Goal: Task Accomplishment & Management: Manage account settings

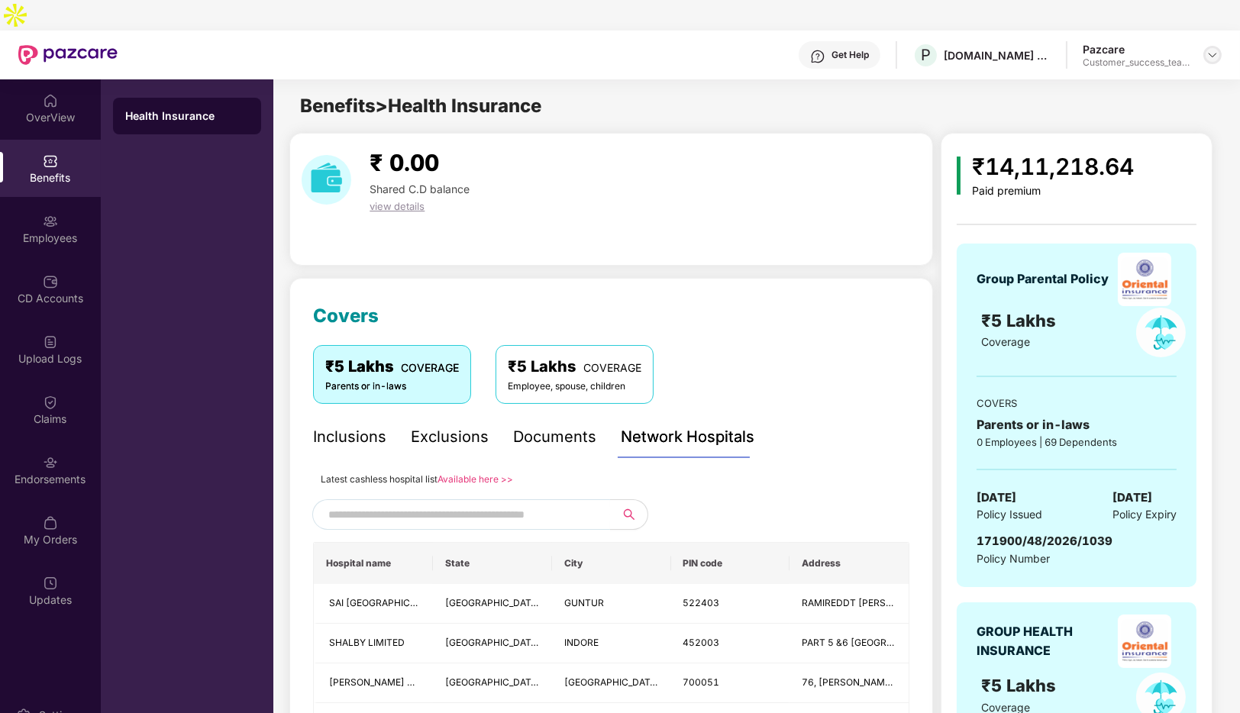
click at [1209, 49] on img at bounding box center [1213, 55] width 12 height 12
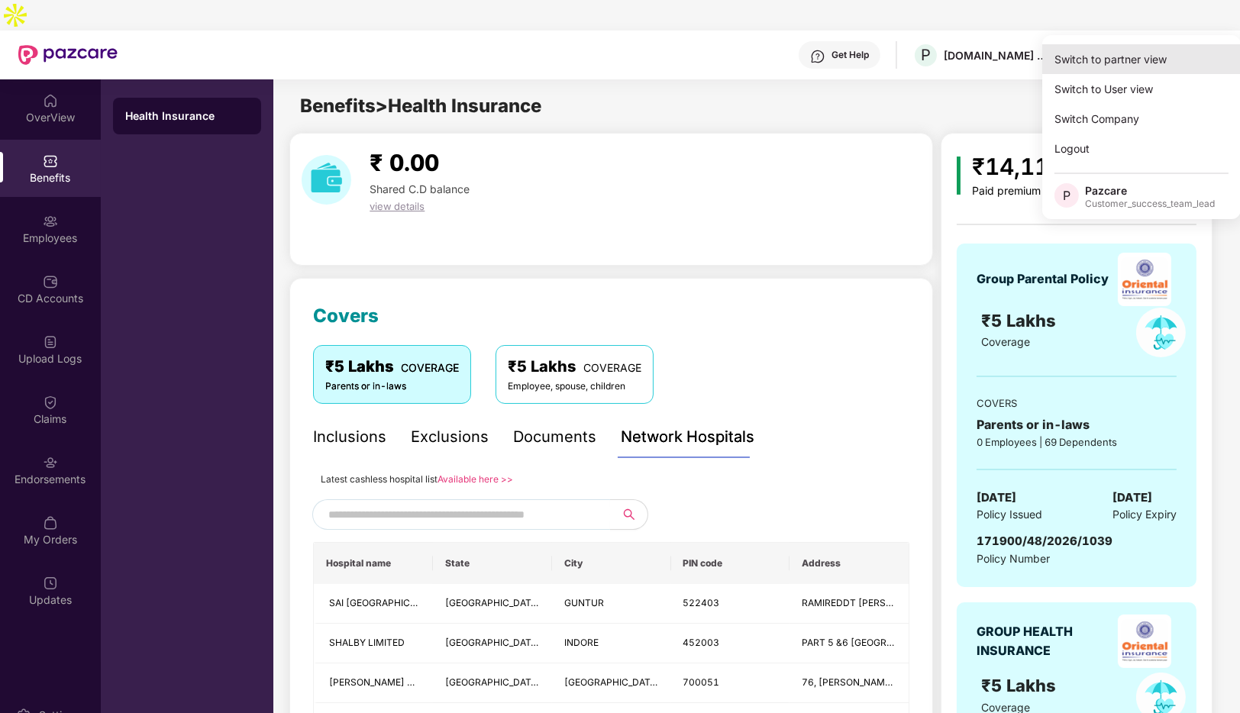
click at [1109, 57] on div "Switch to partner view" at bounding box center [1141, 59] width 199 height 30
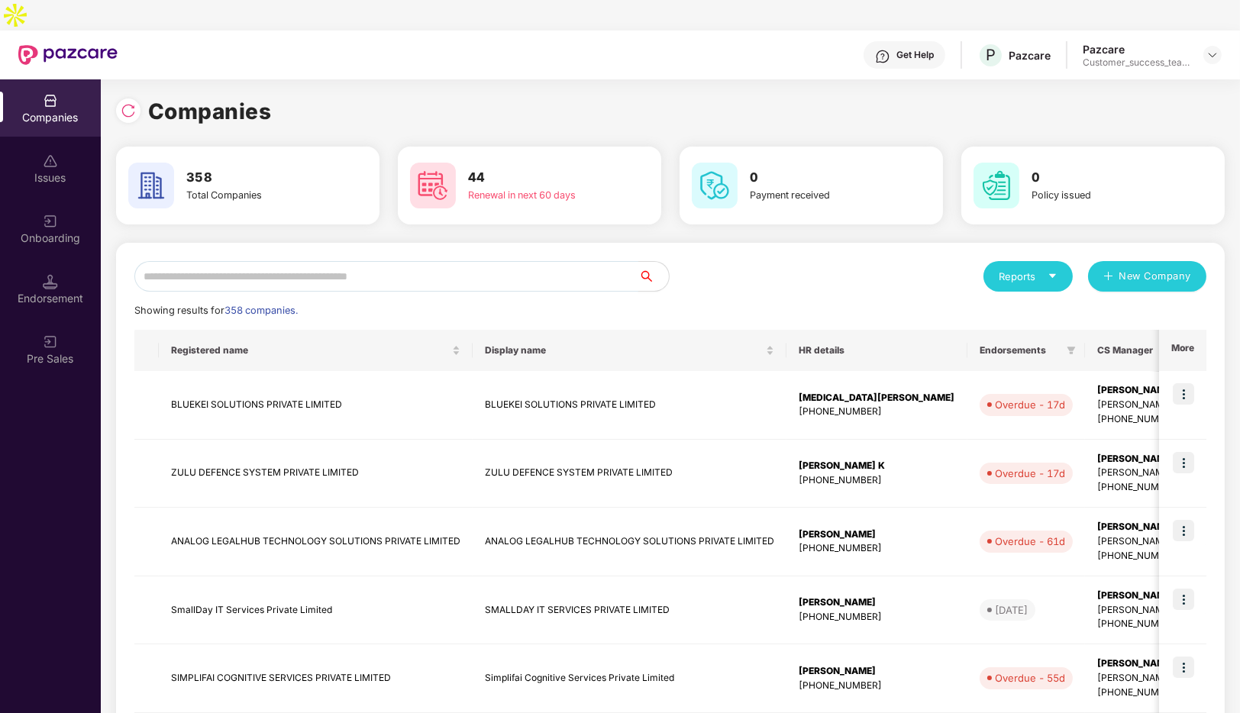
click at [325, 261] on input "text" at bounding box center [386, 276] width 504 height 31
type input "*"
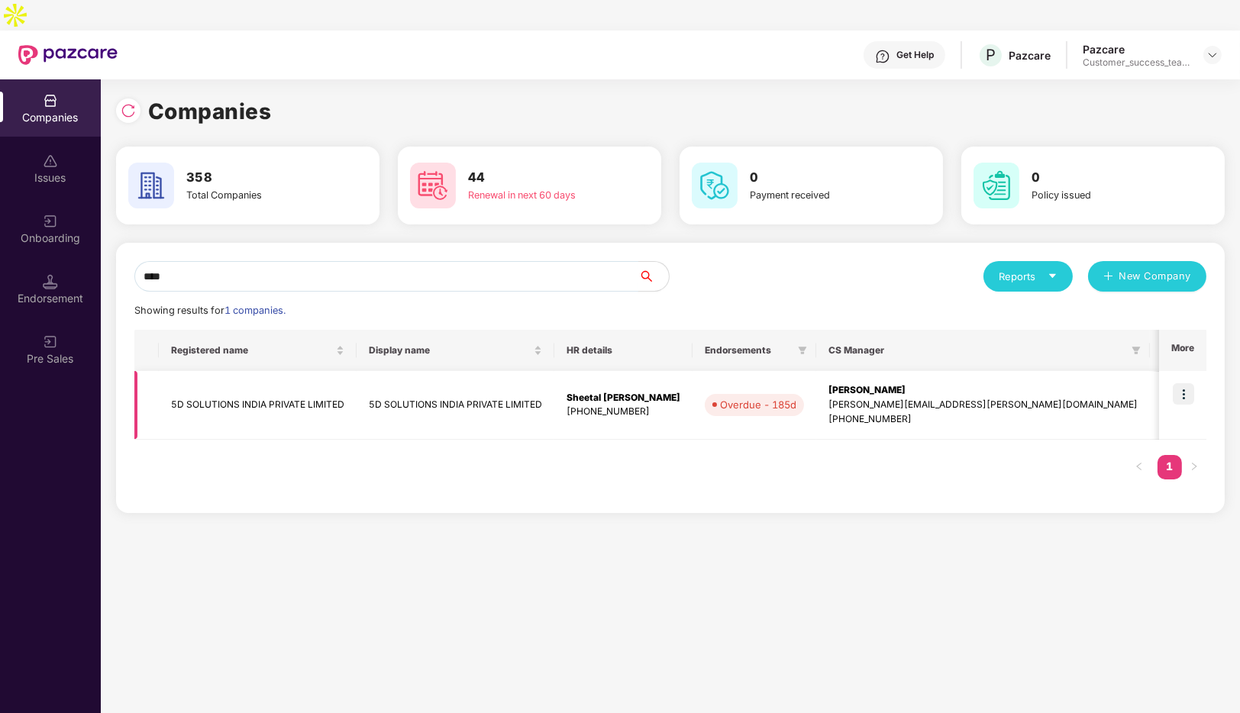
type input "****"
click at [236, 373] on td "5D SOLUTIONS INDIA PRIVATE LIMITED" at bounding box center [258, 405] width 198 height 69
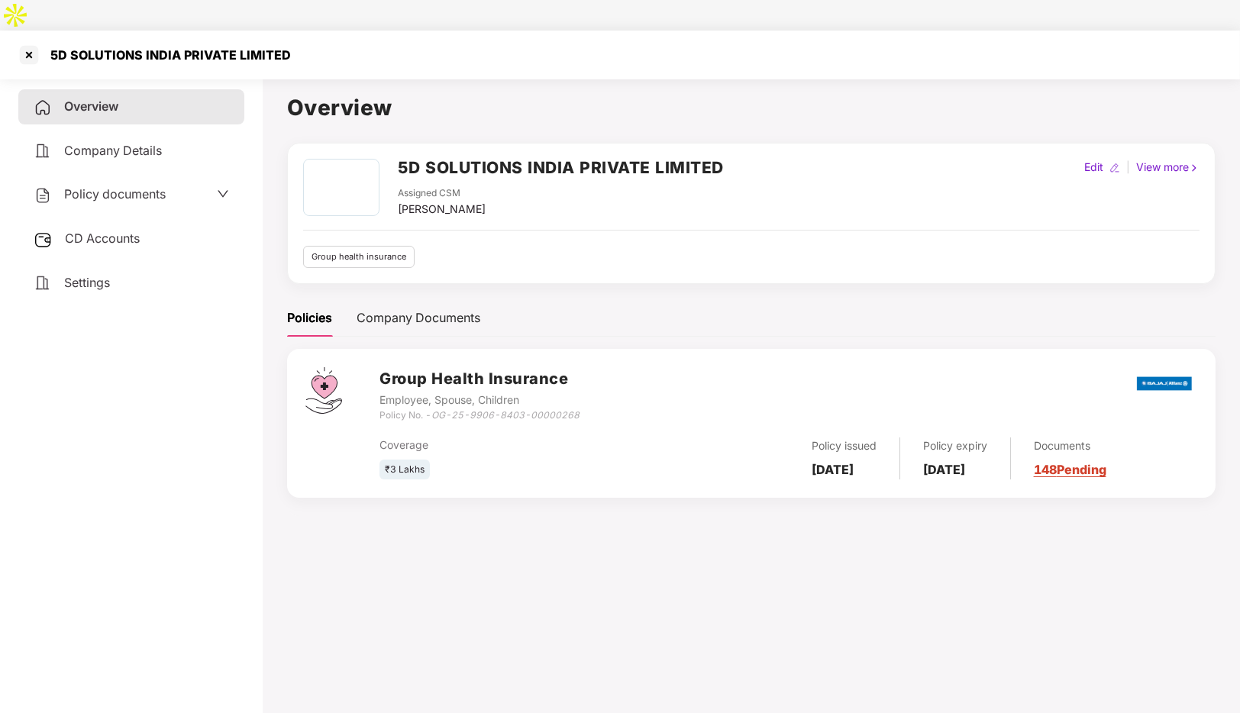
click at [165, 186] on span "Policy documents" at bounding box center [115, 193] width 102 height 15
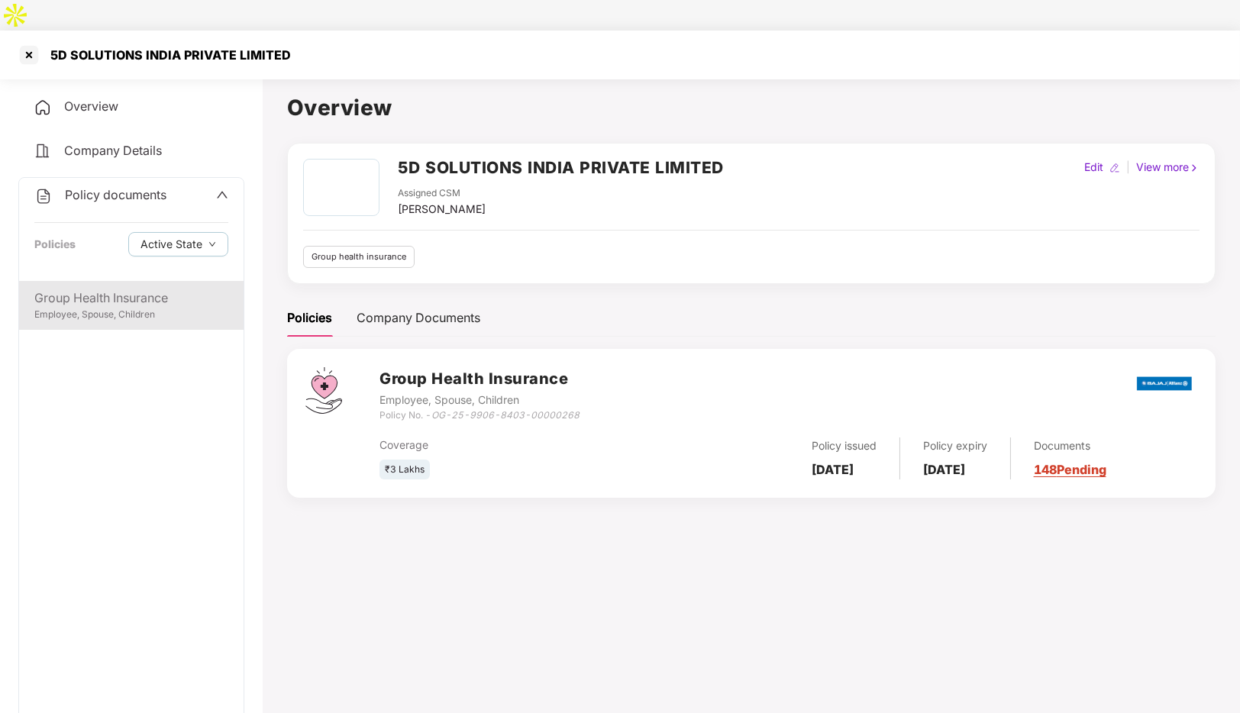
click at [81, 289] on div "Group Health Insurance" at bounding box center [131, 298] width 194 height 19
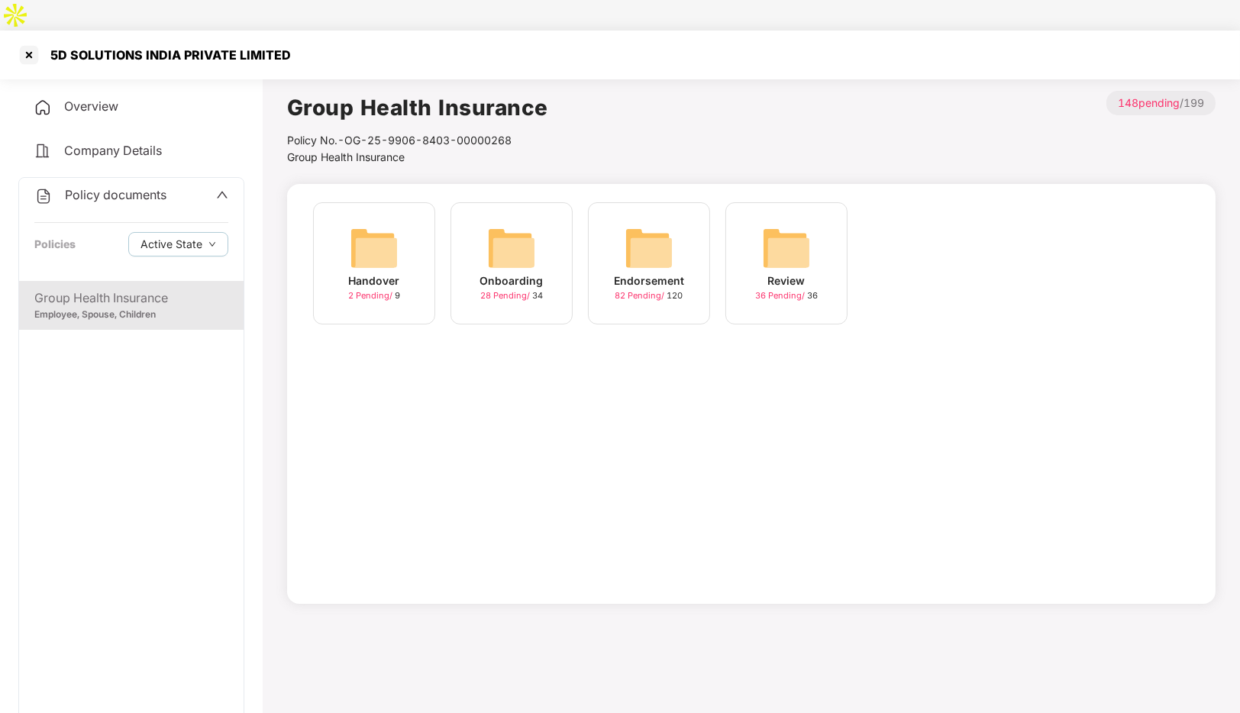
click at [501, 290] on span "28 Pending /" at bounding box center [506, 295] width 52 height 11
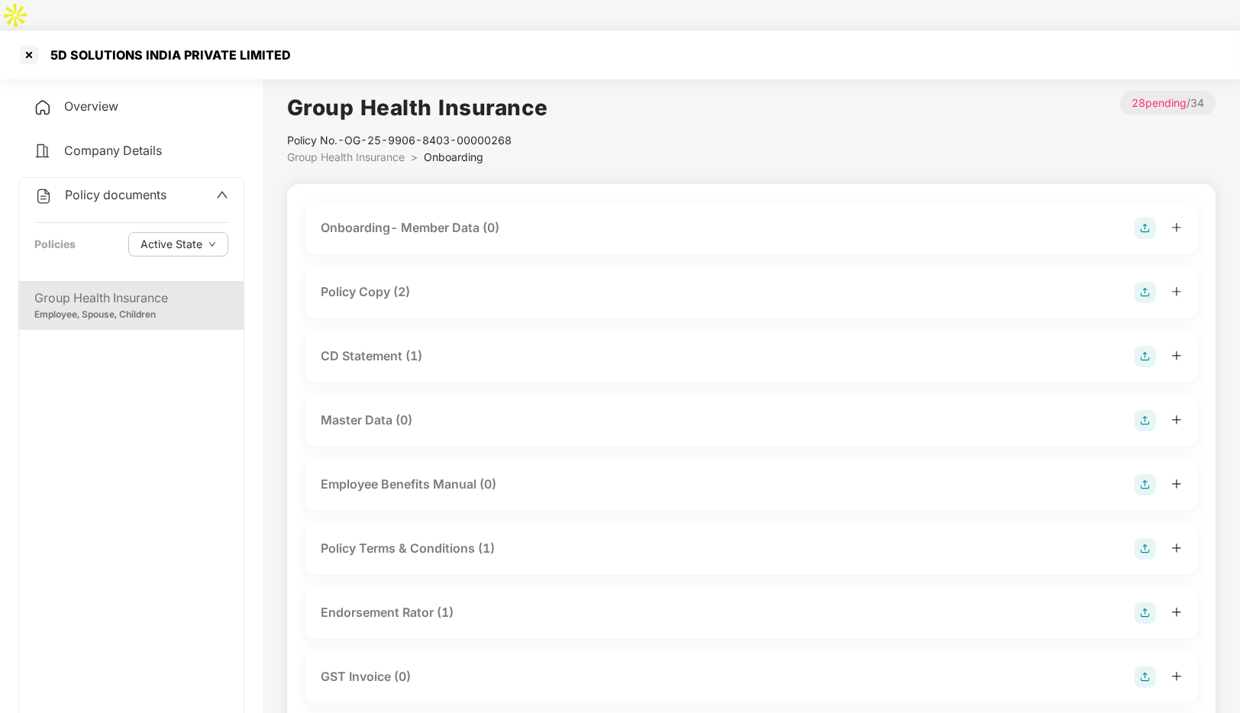
click at [380, 283] on div "Policy Copy (2)" at bounding box center [365, 292] width 89 height 19
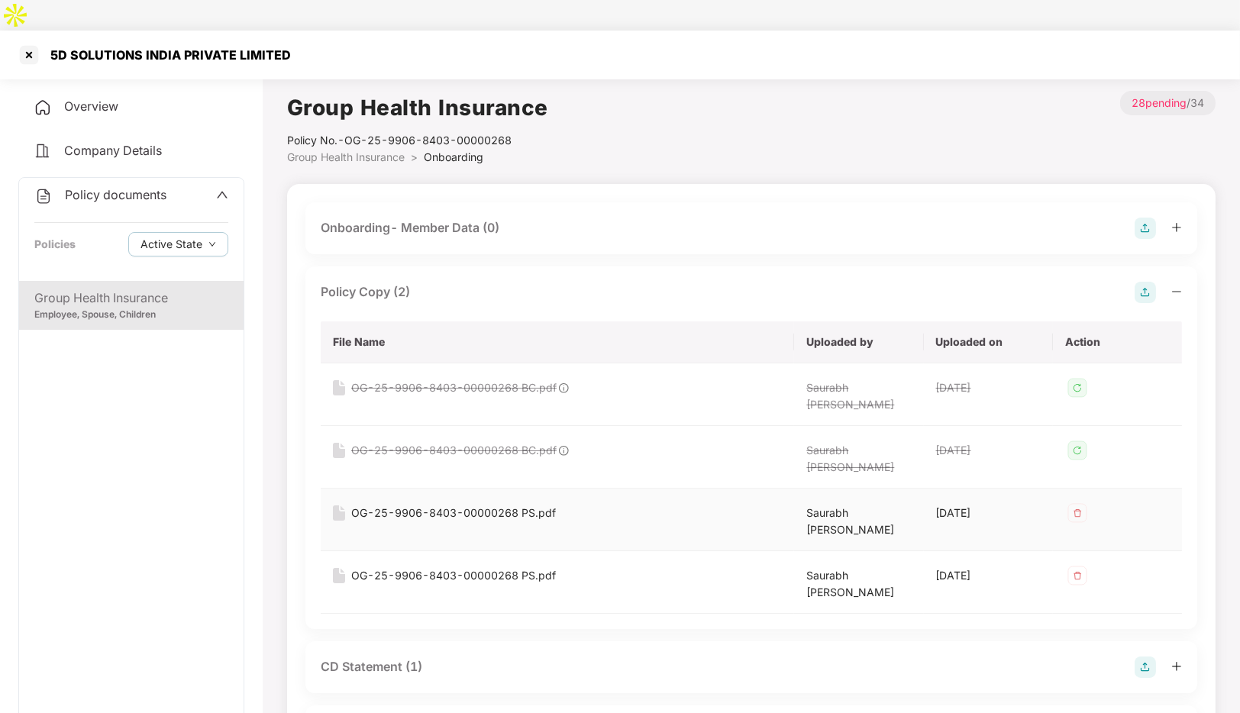
click at [446, 505] on div "OG-25-9906-8403-00000268 PS.pdf" at bounding box center [453, 513] width 205 height 17
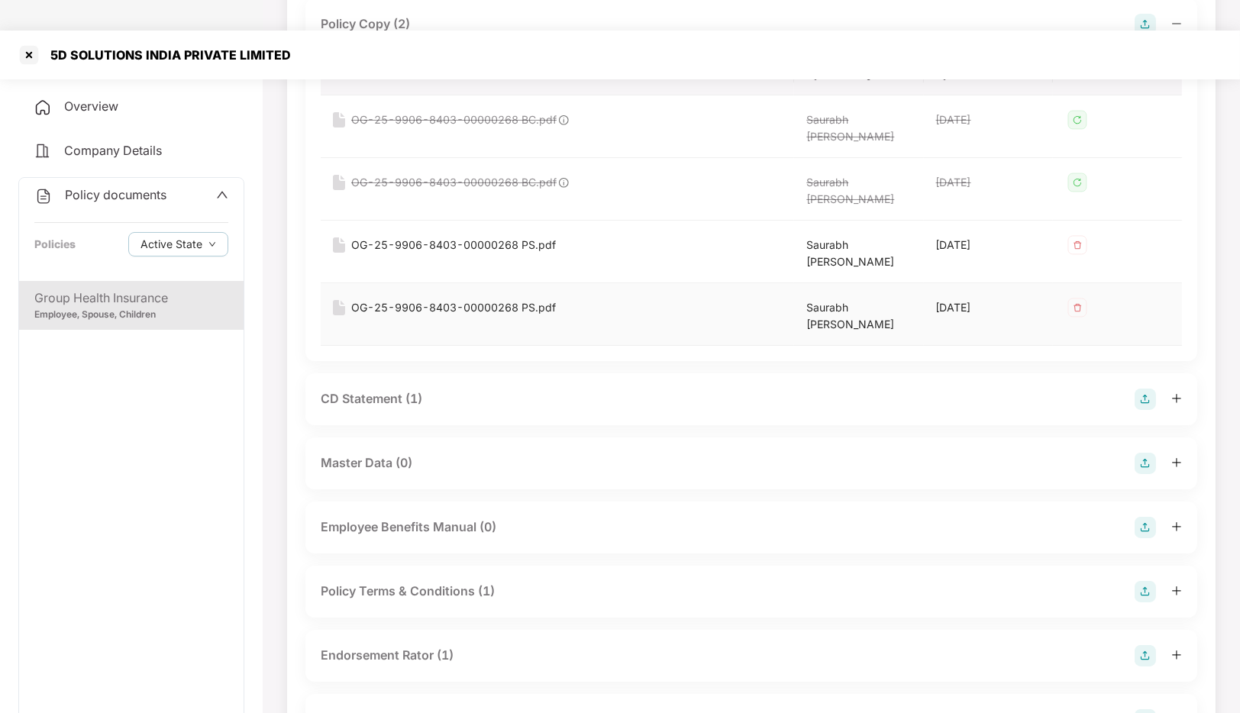
scroll to position [270, 0]
click at [428, 580] on div "Policy Terms & Conditions (1)" at bounding box center [408, 589] width 174 height 19
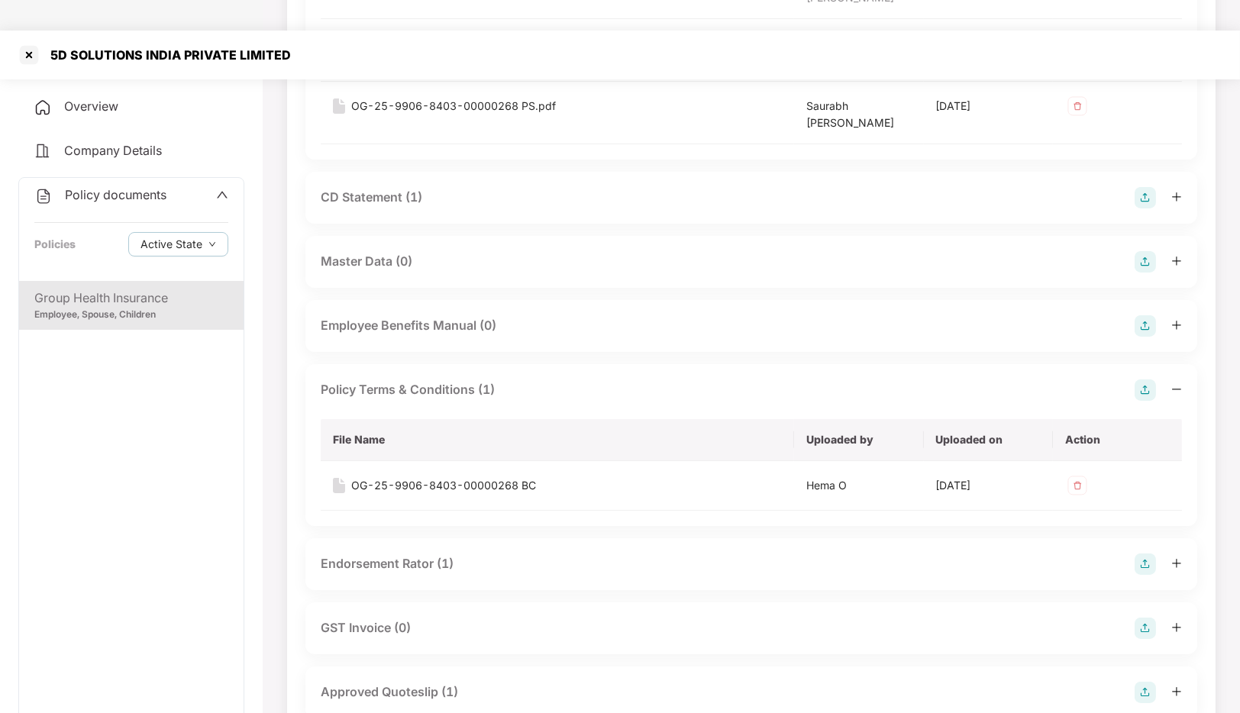
scroll to position [470, 0]
click at [449, 477] on div "OG-25-9906-8403-00000268 BC" at bounding box center [443, 485] width 185 height 17
click at [27, 43] on div at bounding box center [29, 55] width 24 height 24
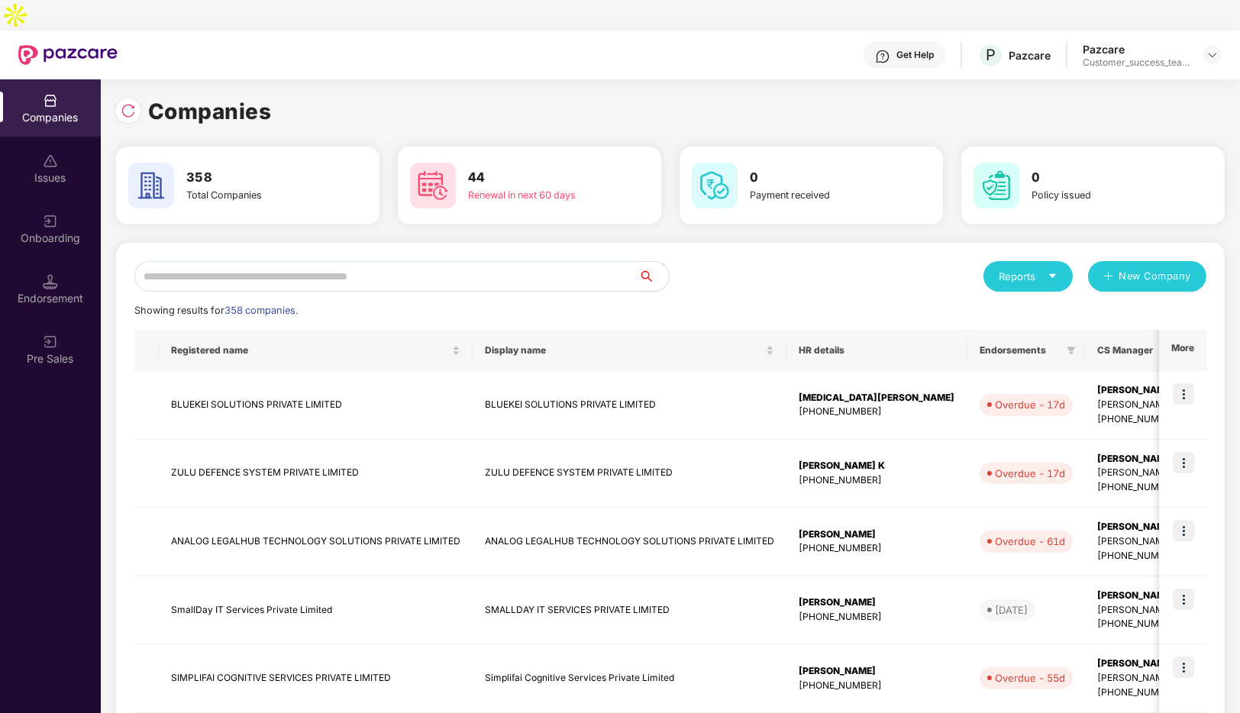
click at [341, 261] on input "text" at bounding box center [386, 276] width 504 height 31
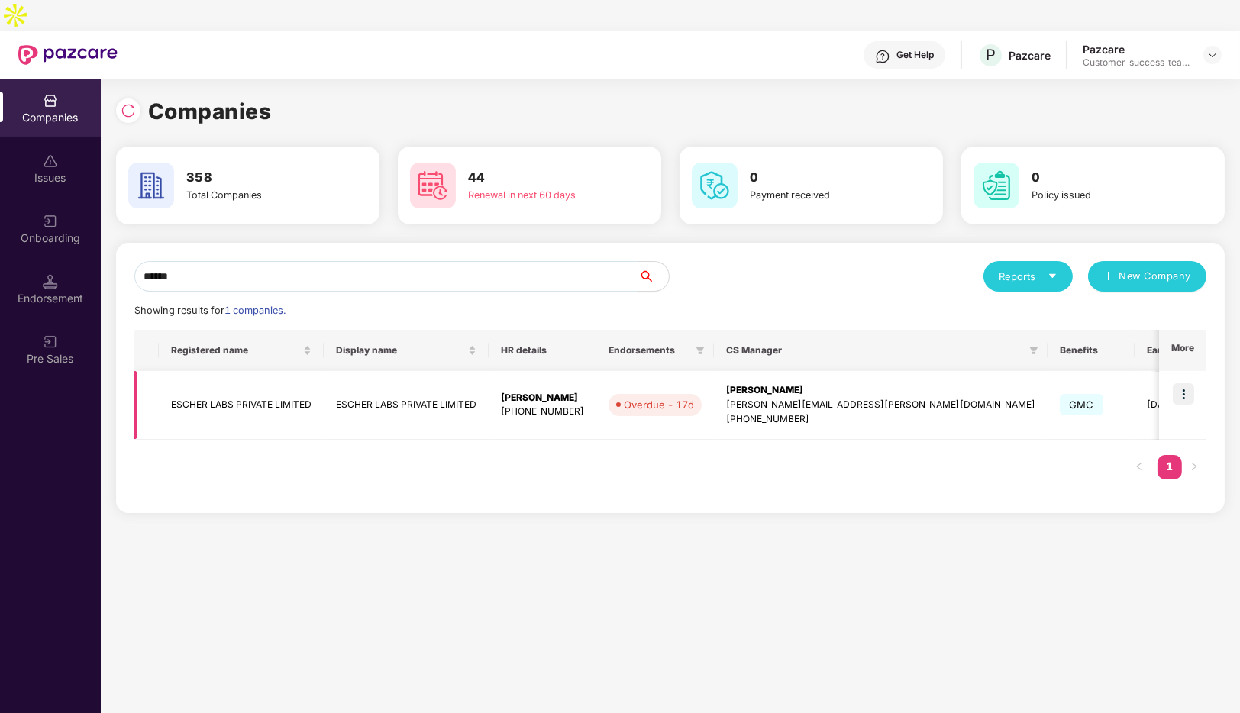
type input "******"
click at [1184, 383] on img at bounding box center [1183, 393] width 21 height 21
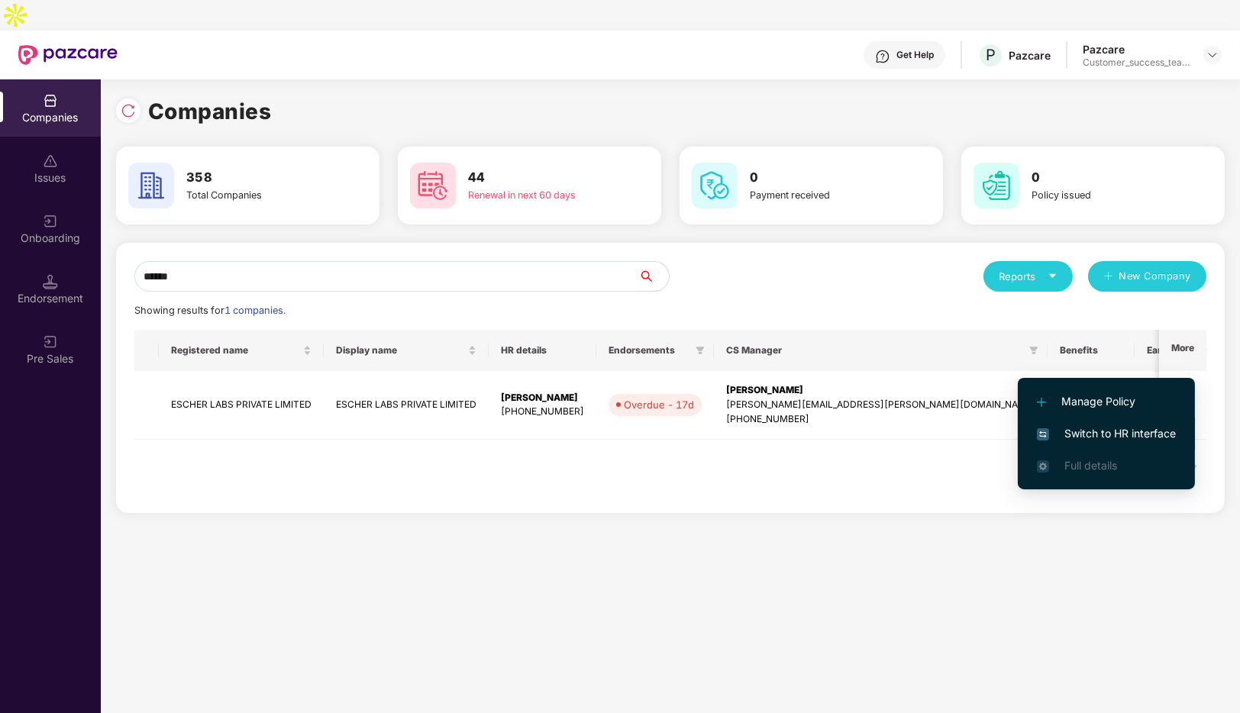
click at [1094, 432] on span "Switch to HR interface" at bounding box center [1106, 433] width 139 height 17
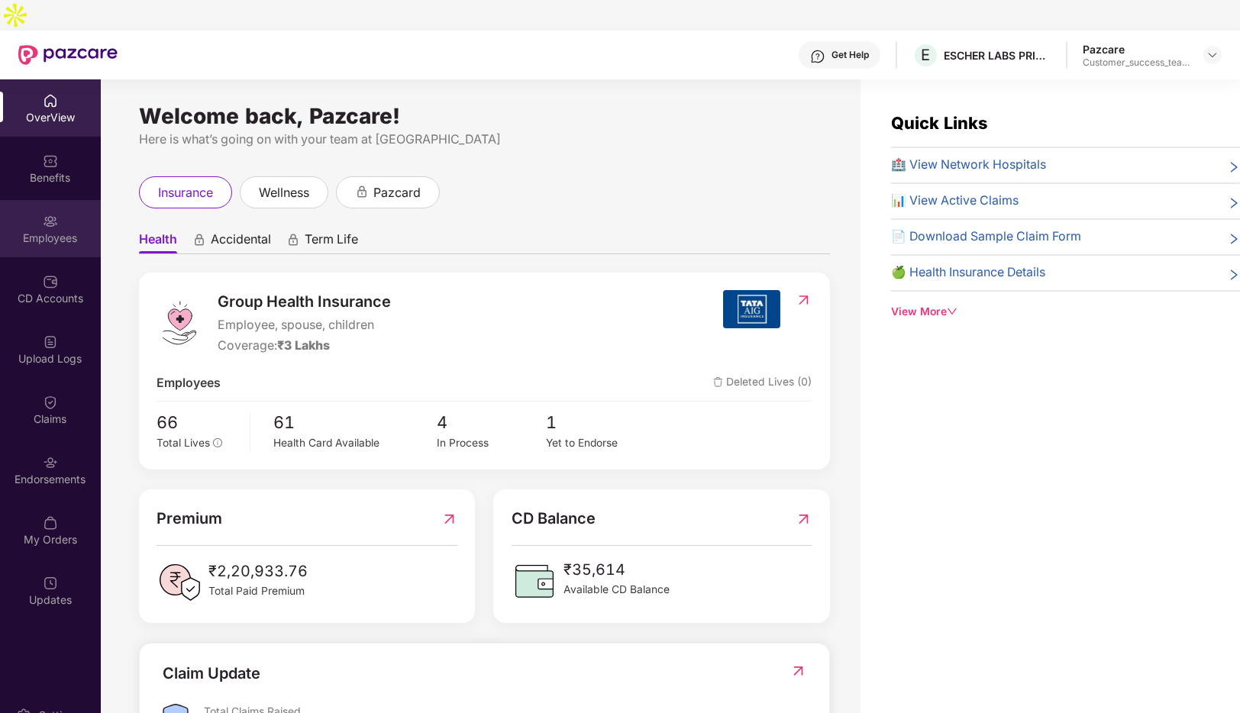
click at [49, 231] on div "Employees" at bounding box center [50, 238] width 101 height 15
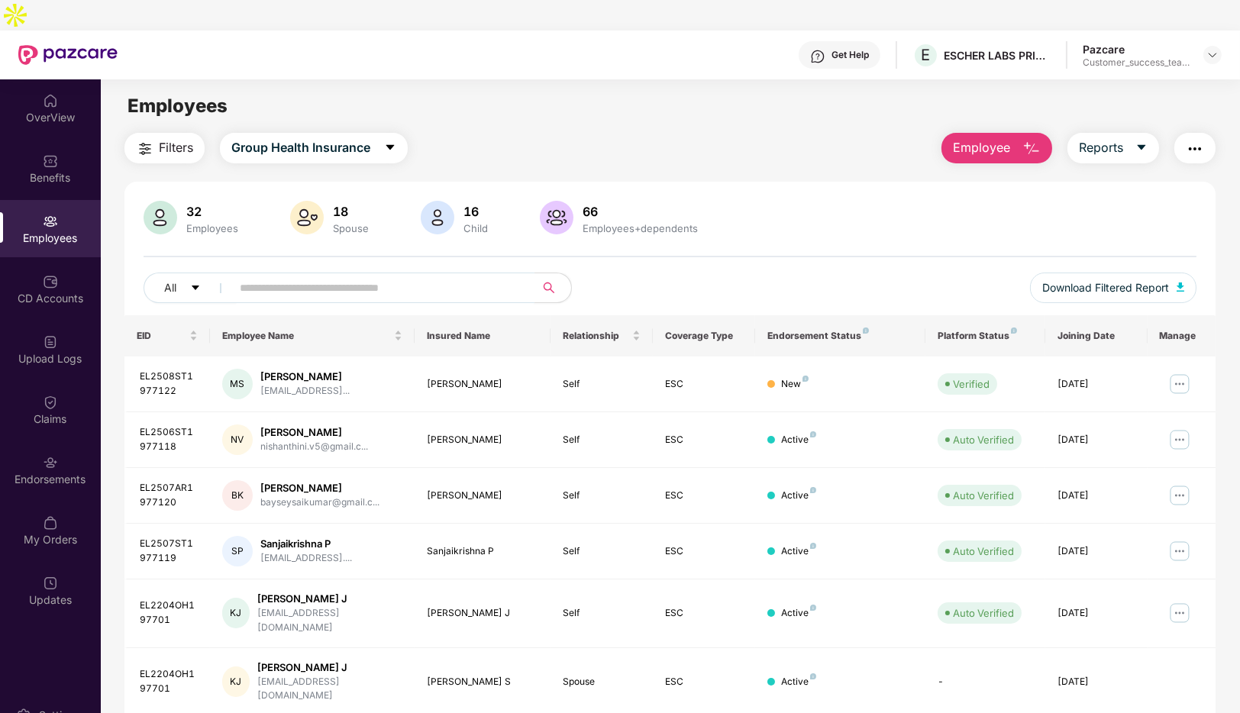
click at [286, 276] on input "text" at bounding box center [377, 287] width 274 height 23
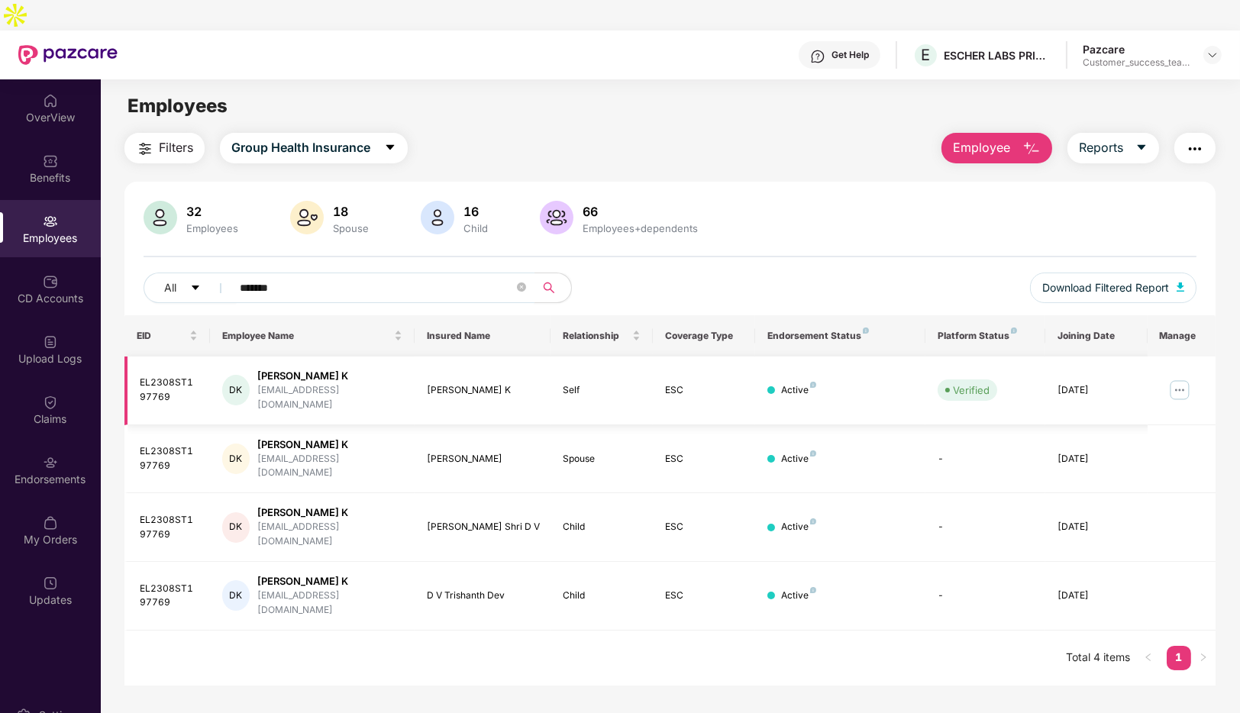
type input "*******"
click at [1178, 378] on img at bounding box center [1180, 390] width 24 height 24
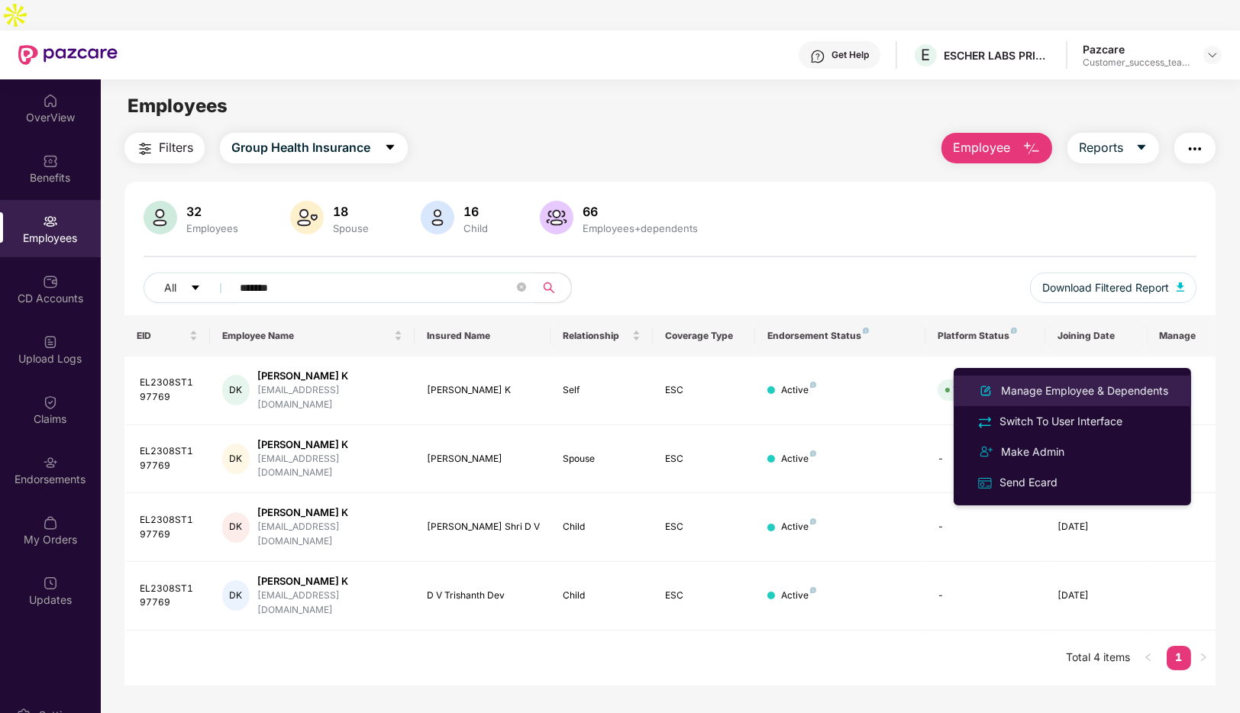
click at [1068, 389] on div "Manage Employee & Dependents" at bounding box center [1084, 391] width 173 height 17
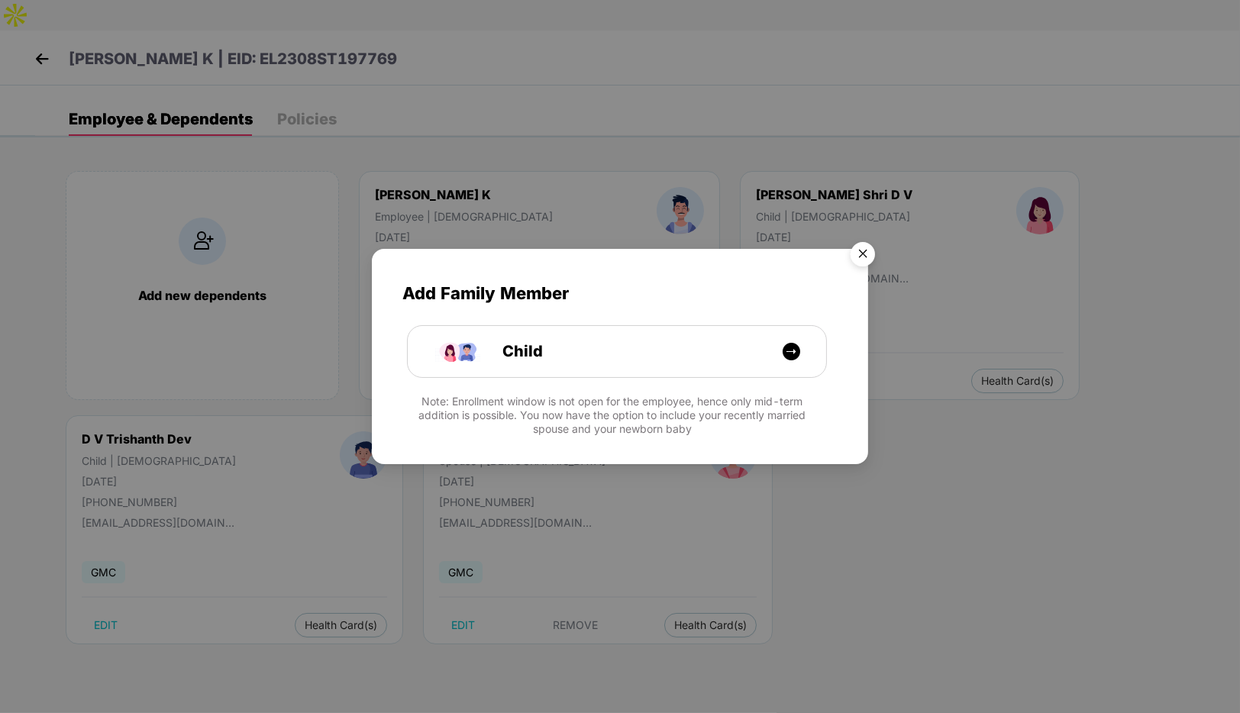
click at [861, 251] on img "Close" at bounding box center [863, 256] width 43 height 43
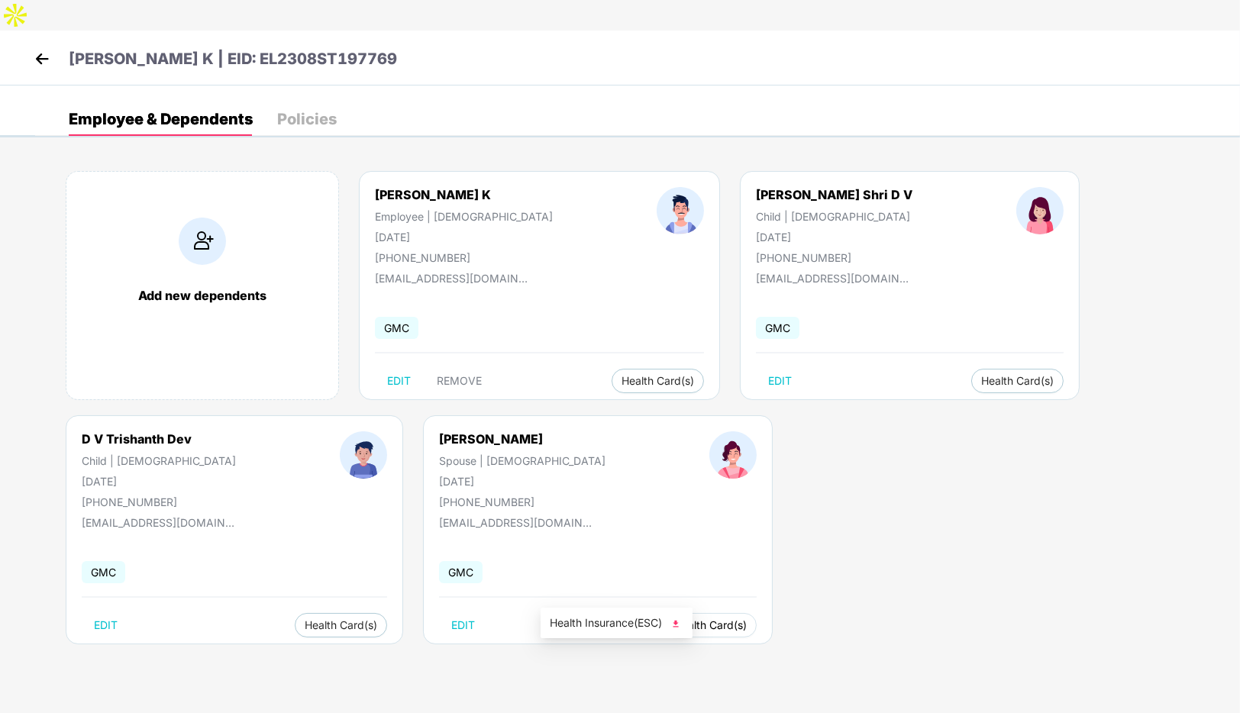
click at [674, 622] on span "Health Card(s)" at bounding box center [710, 626] width 73 height 8
click at [580, 623] on span "Health Insurance(ESC)" at bounding box center [617, 623] width 134 height 17
